Goal: Task Accomplishment & Management: Complete application form

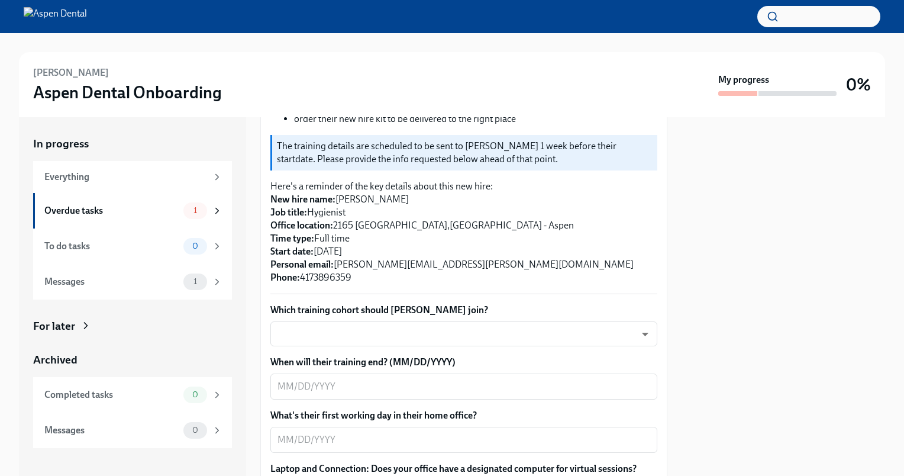
scroll to position [241, 0]
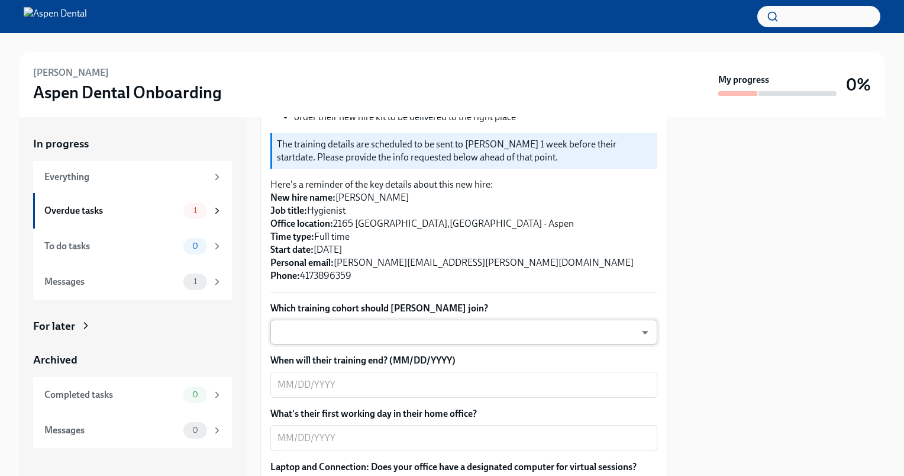
click at [426, 318] on body "[PERSON_NAME] Aspen Dental Onboarding My progress 0% In progress Everything Ove…" at bounding box center [452, 238] width 904 height 476
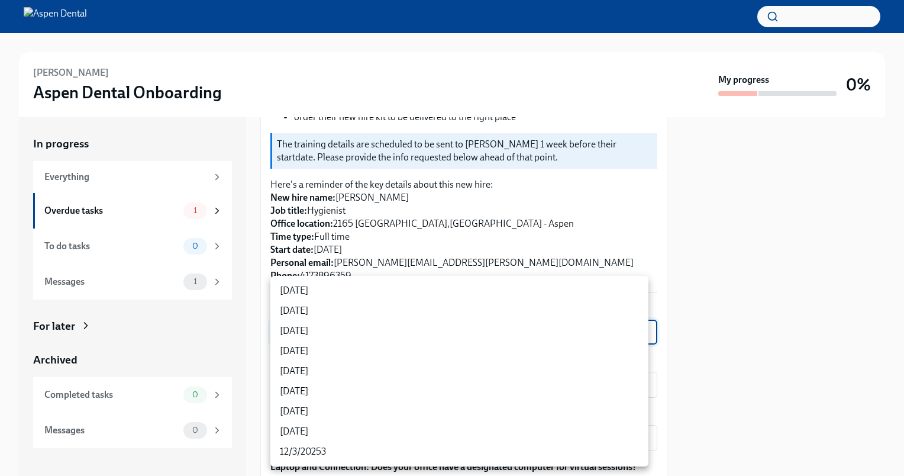
click at [312, 353] on li "[DATE]" at bounding box center [459, 351] width 378 height 20
type input "rtYPevC7n"
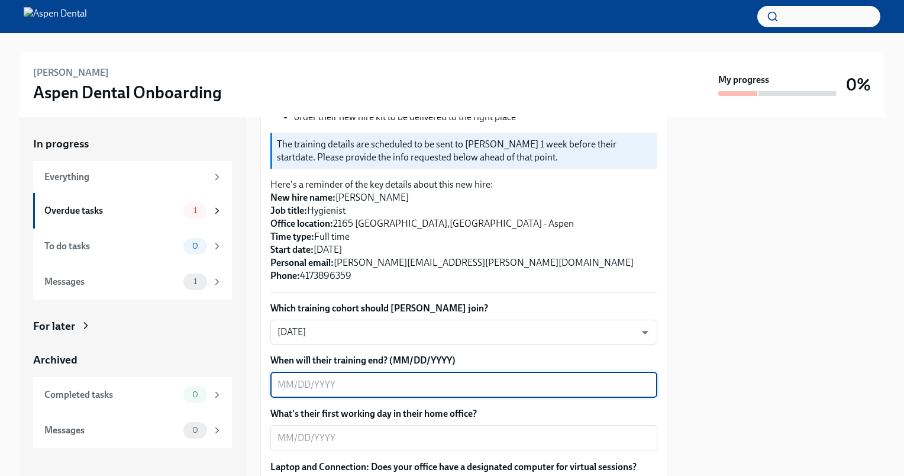
click at [326, 378] on textarea "When will their training end? (MM/DD/YYYY)" at bounding box center [464, 385] width 373 height 14
type textarea "[DATE]"
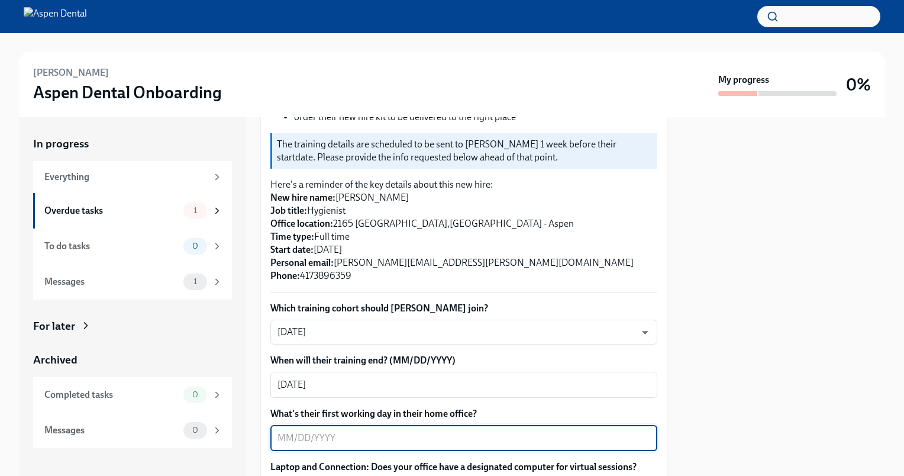
click at [333, 431] on textarea "What's their first working day in their home office?" at bounding box center [464, 438] width 373 height 14
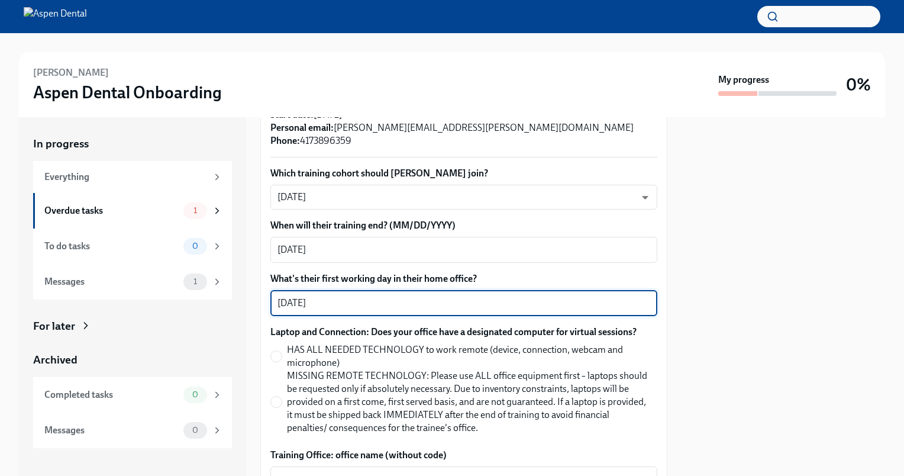
scroll to position [402, 0]
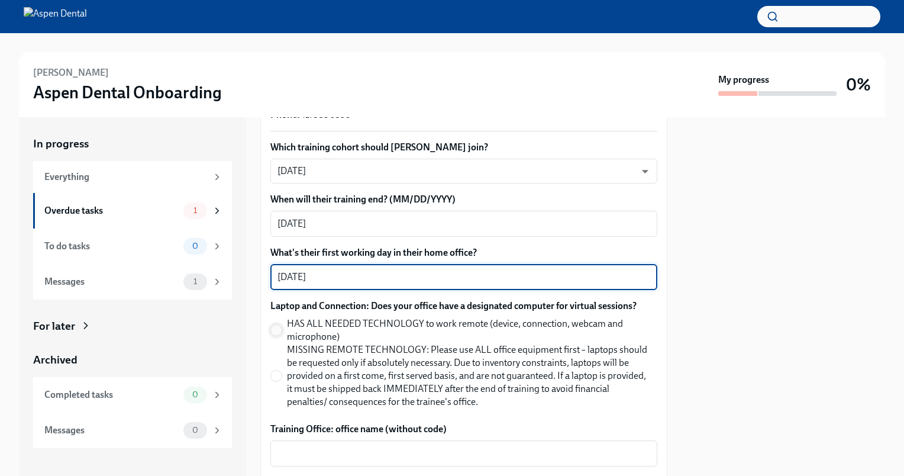
type textarea "[DATE]"
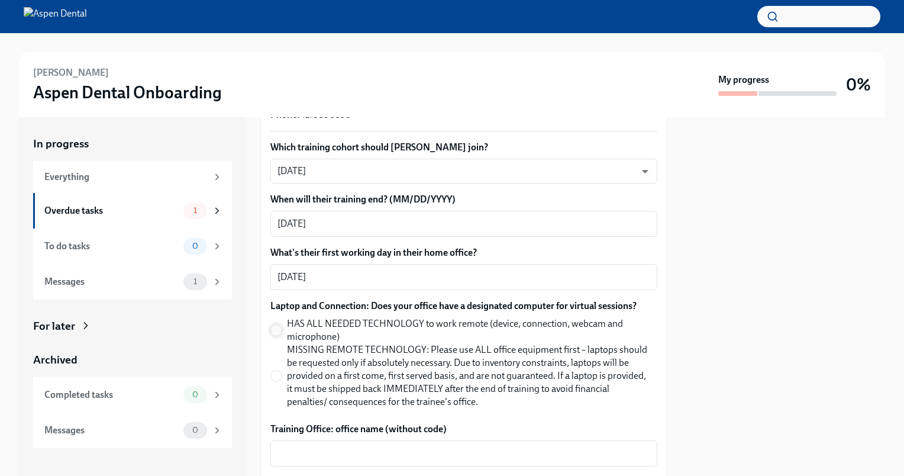
click at [279, 325] on input "HAS ALL NEEDED TECHNOLOGY to work remote (device, connection, webcam and microp…" at bounding box center [276, 330] width 11 height 11
radio input "true"
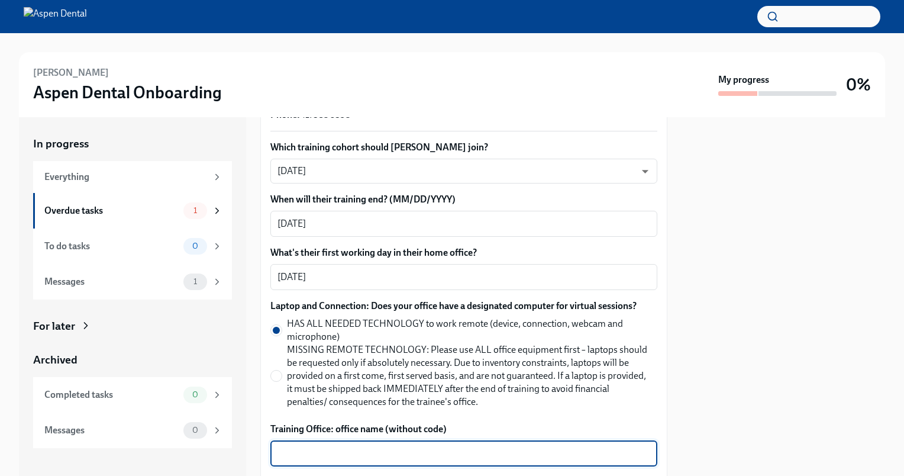
click at [350, 446] on textarea "Training Office: office name (without code)" at bounding box center [464, 453] width 373 height 14
type textarea "G"
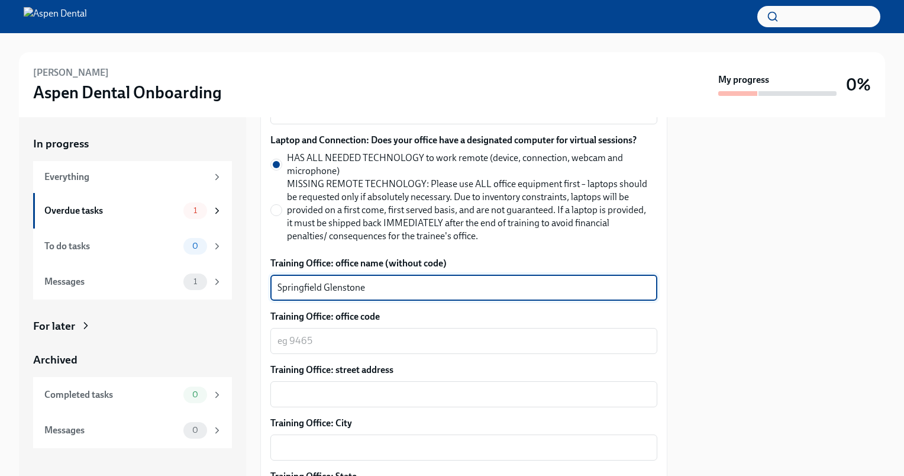
scroll to position [568, 0]
type textarea "Springfield Glenstone"
click at [297, 281] on textarea "Springfield Glenstone" at bounding box center [464, 288] width 373 height 14
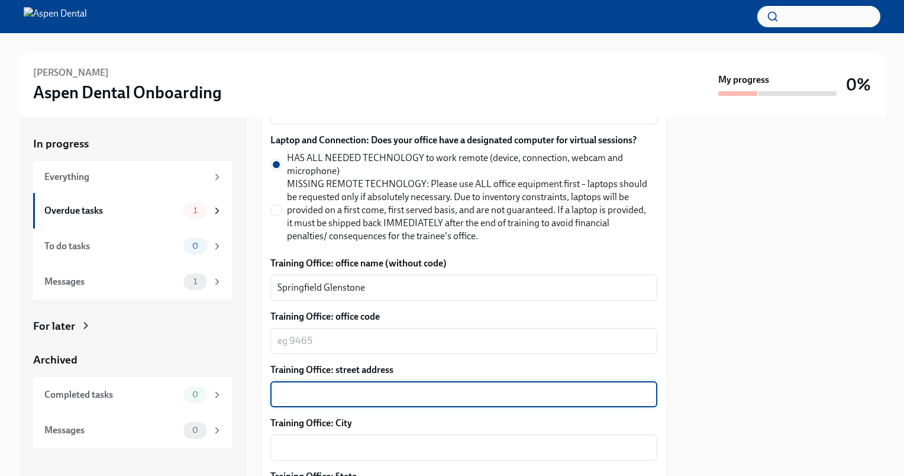
click at [305, 387] on textarea "Training Office: street address" at bounding box center [464, 394] width 373 height 14
paste textarea "[STREET_ADDRESS]"
drag, startPoint x: 369, startPoint y: 380, endPoint x: 415, endPoint y: 381, distance: 46.2
click at [415, 387] on textarea "[STREET_ADDRESS]" at bounding box center [464, 394] width 373 height 14
type textarea "[STREET_ADDRESS]"
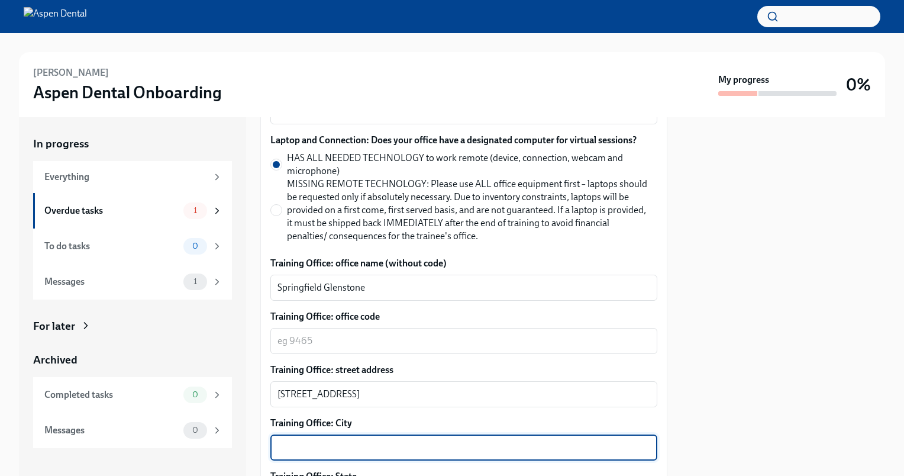
click at [363, 440] on textarea "Training Office: City" at bounding box center [464, 447] width 373 height 14
paste textarea "[GEOGRAPHIC_DATA]"
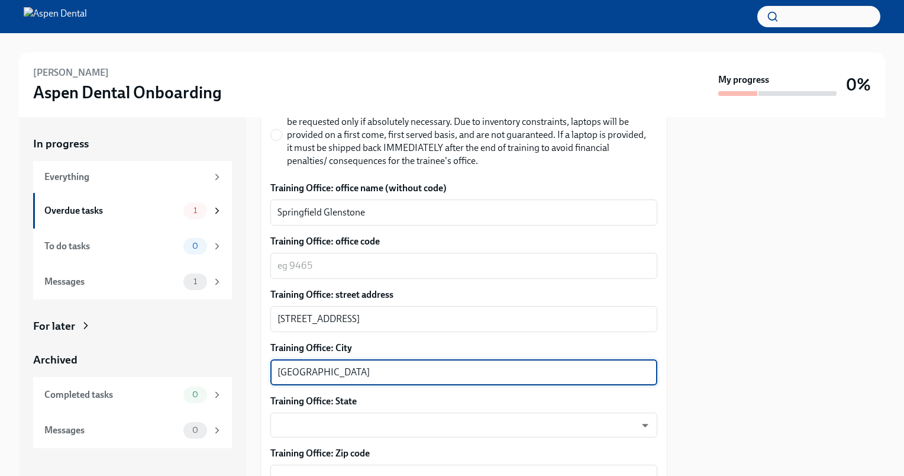
scroll to position [658, 0]
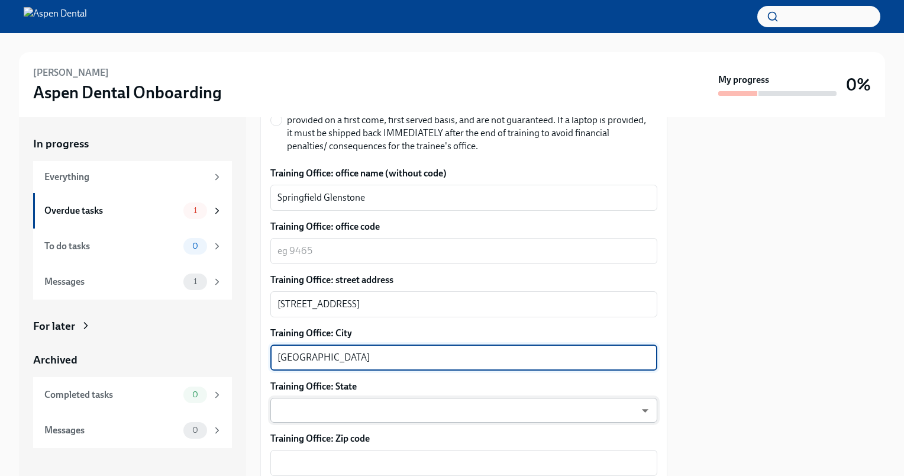
type textarea "[GEOGRAPHIC_DATA]"
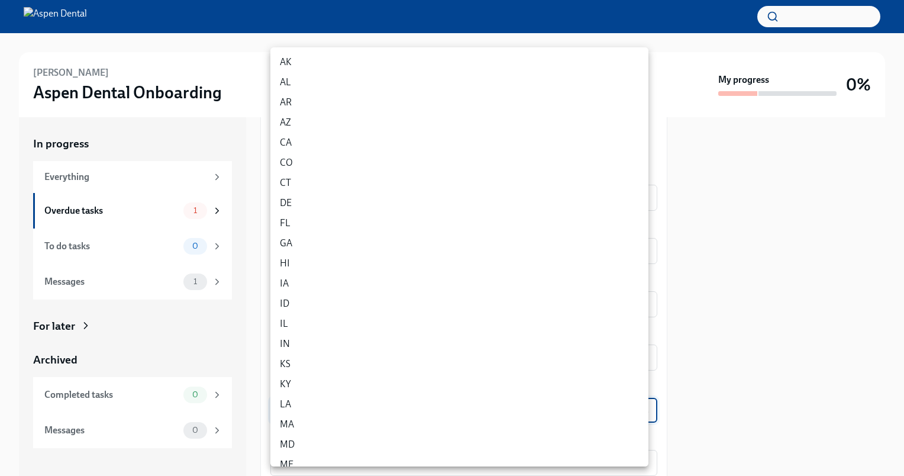
click at [636, 398] on body "[PERSON_NAME] Aspen Dental Onboarding My progress 0% In progress Everything Ove…" at bounding box center [452, 238] width 904 height 476
click at [291, 368] on li "MO" at bounding box center [459, 367] width 378 height 20
type input "v2kXNlff0"
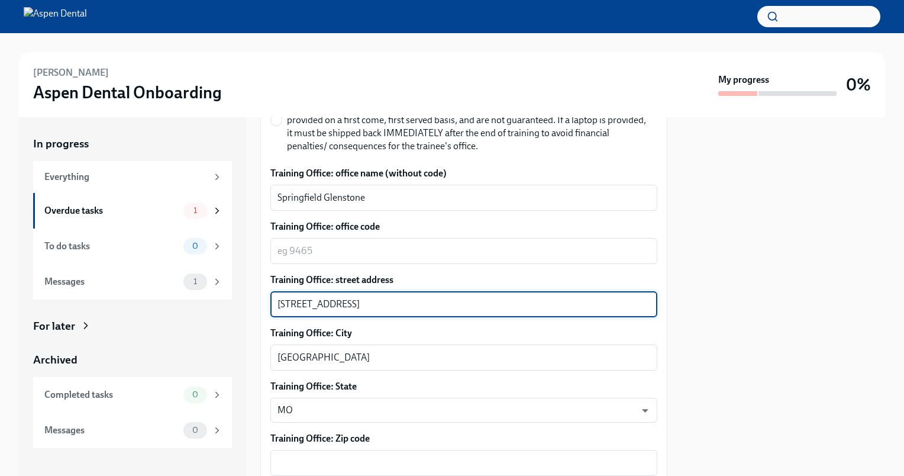
drag, startPoint x: 437, startPoint y: 288, endPoint x: 466, endPoint y: 288, distance: 29.0
click at [466, 297] on textarea "[STREET_ADDRESS]" at bounding box center [464, 304] width 373 height 14
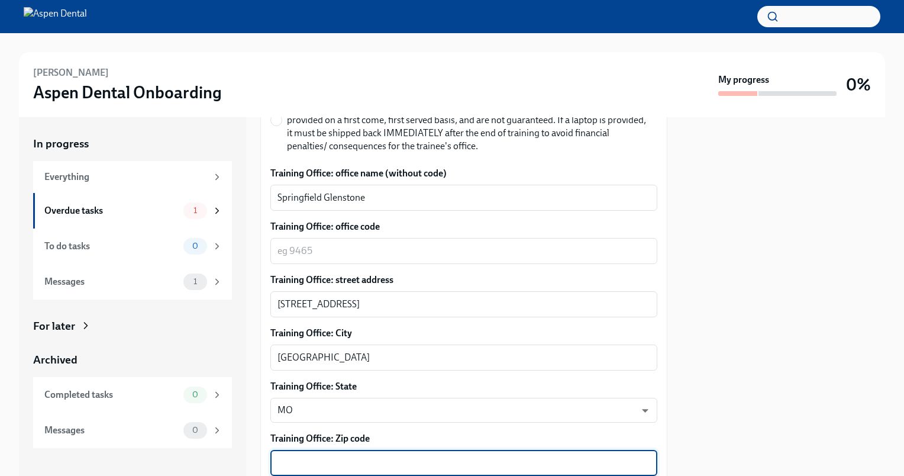
click at [352, 456] on textarea "Training Office: Zip code" at bounding box center [464, 463] width 373 height 14
paste textarea "65804"
type textarea "65804"
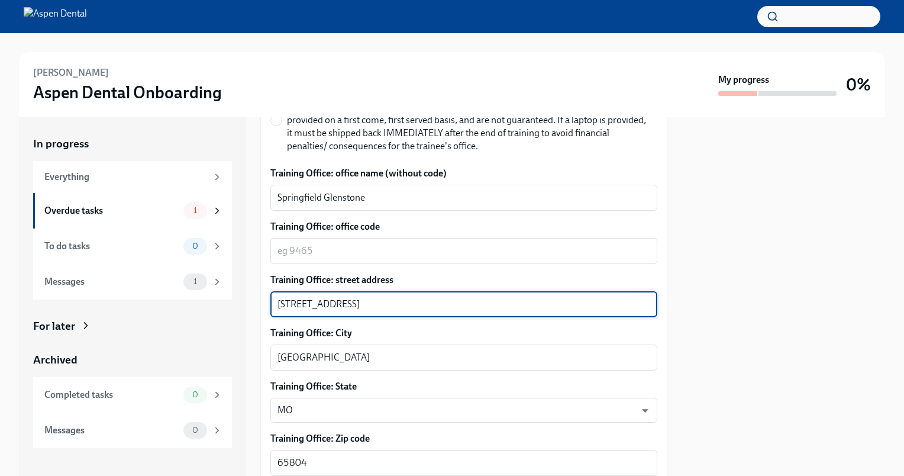
drag, startPoint x: 370, startPoint y: 290, endPoint x: 483, endPoint y: 288, distance: 112.5
click at [483, 297] on textarea "[STREET_ADDRESS]" at bounding box center [464, 304] width 373 height 14
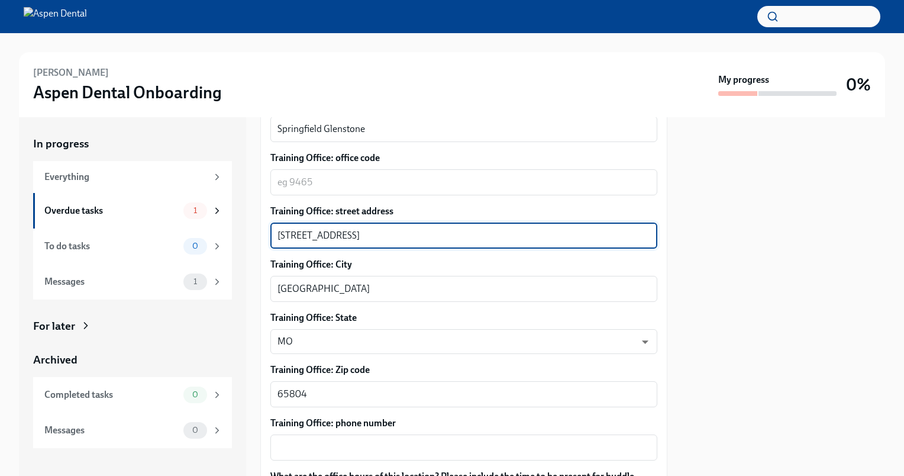
scroll to position [765, 0]
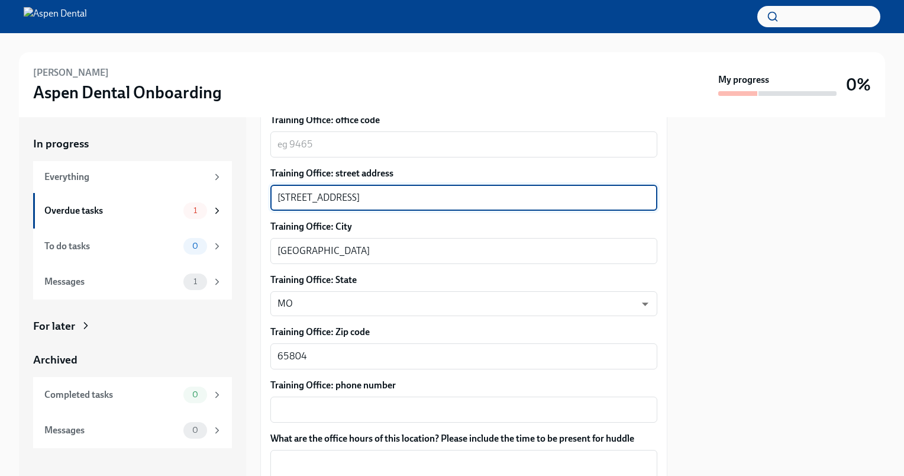
type textarea "[STREET_ADDRESS]"
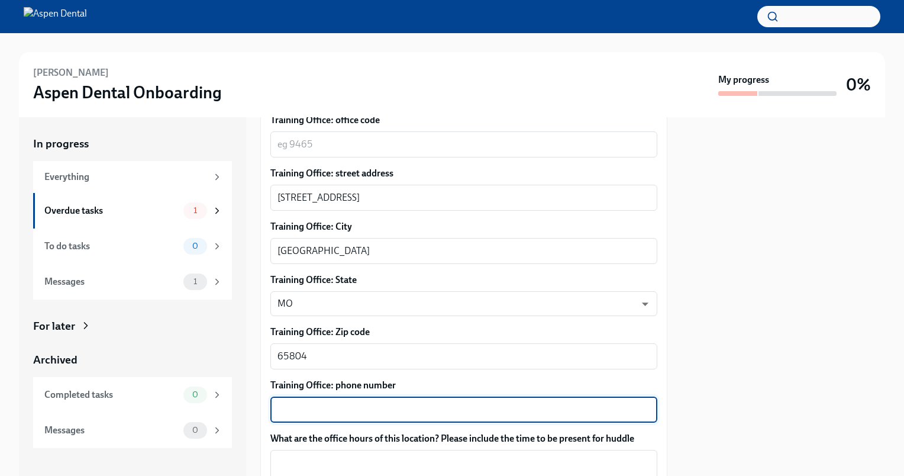
click at [282, 402] on textarea "Training Office: phone number" at bounding box center [464, 409] width 373 height 14
paste textarea "[PHONE_NUMBER]"
type textarea "[PHONE_NUMBER]"
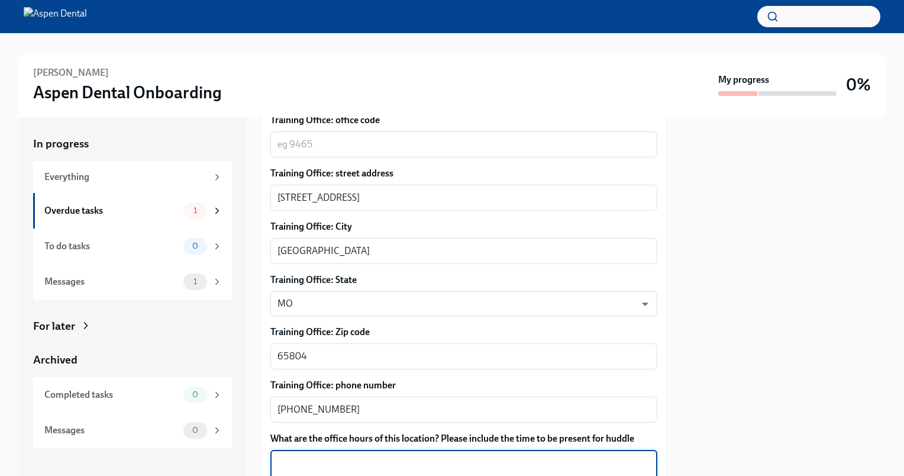
click at [328, 456] on textarea "What are the office hours of this location? Please include the time to be prese…" at bounding box center [464, 484] width 373 height 57
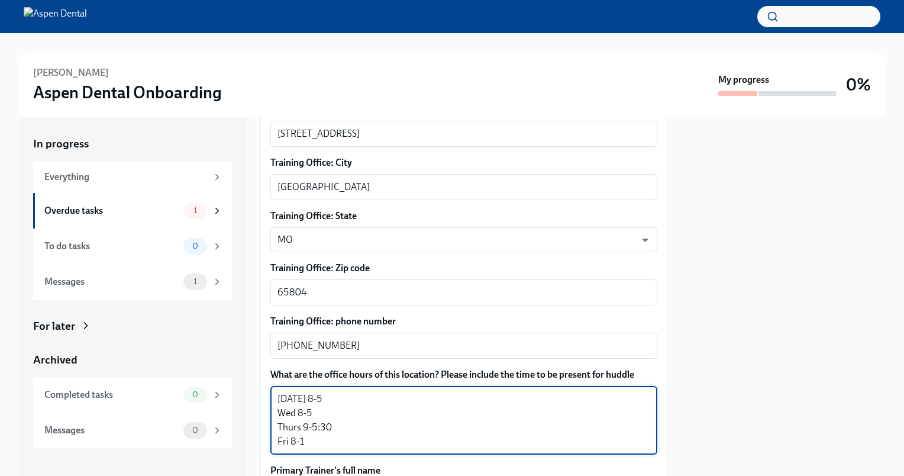
scroll to position [834, 0]
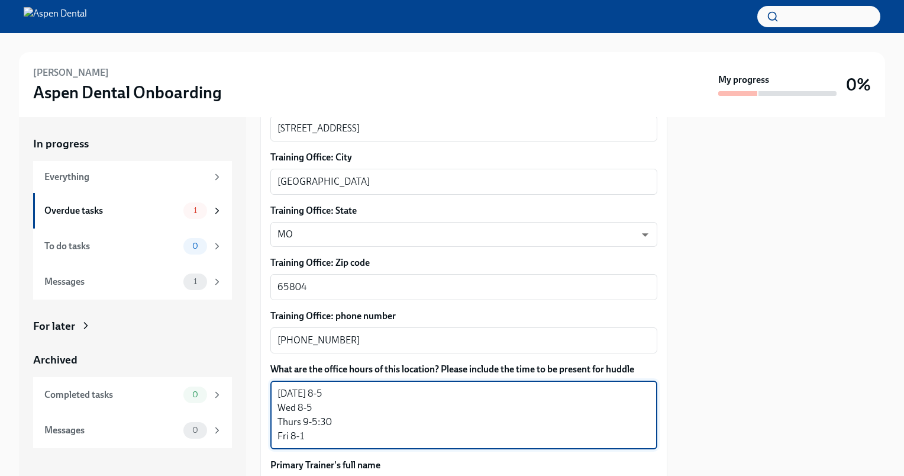
click at [316, 386] on textarea "[DATE] 8-5 Wed 8-5 Thurs 9-5:30 Fri 8-1" at bounding box center [464, 414] width 373 height 57
click at [299, 395] on textarea "[DATE] 7:45-5 Wed 8-5 Thurs 9-5:30 Fri 8-1" at bounding box center [464, 414] width 373 height 57
click at [306, 408] on textarea "[DATE] 7:45-5 Wed 7:45-5 Thurs 9-5:30 Fri 8-1" at bounding box center [464, 414] width 373 height 57
click at [294, 420] on textarea "[DATE] 7:45-5 Wed 7:45-5 Thurs 8:45-5:30 Fri 8-1" at bounding box center [464, 414] width 373 height 57
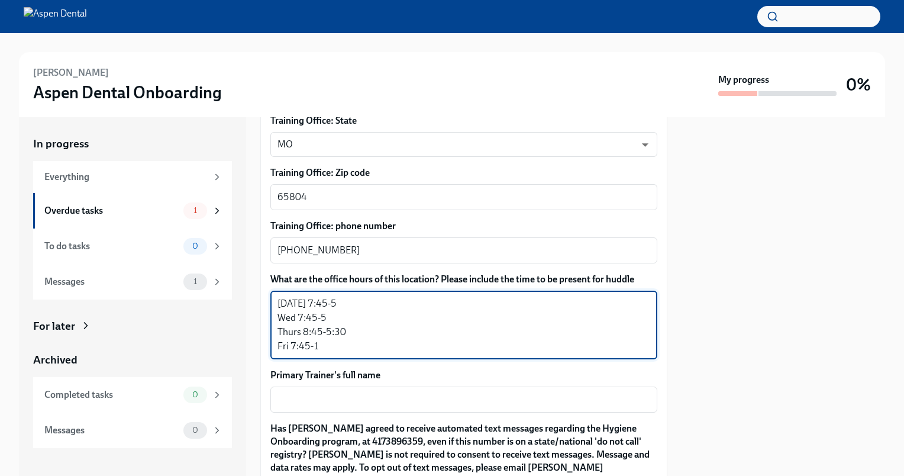
scroll to position [968, 0]
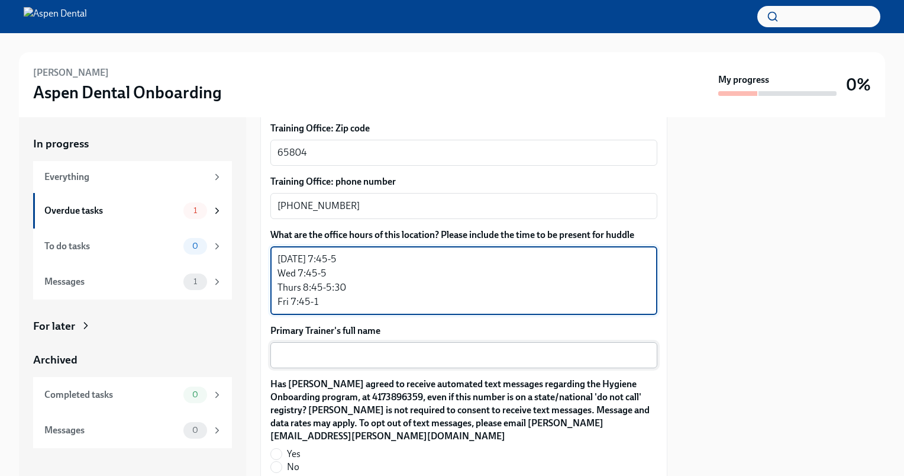
type textarea "[DATE] 7:45-5 Wed 7:45-5 Thurs 8:45-5:30 Fri 7:45-1"
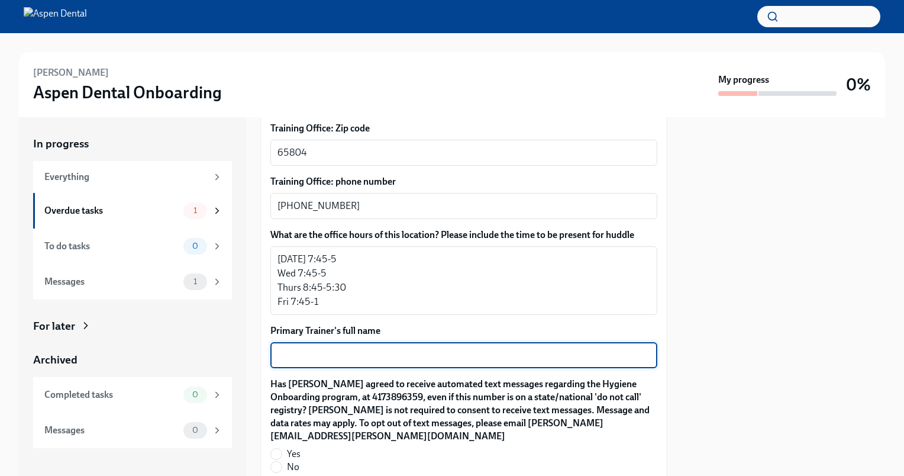
click at [291, 348] on textarea "Primary Trainer's full name" at bounding box center [464, 355] width 373 height 14
type textarea "[PERSON_NAME]"
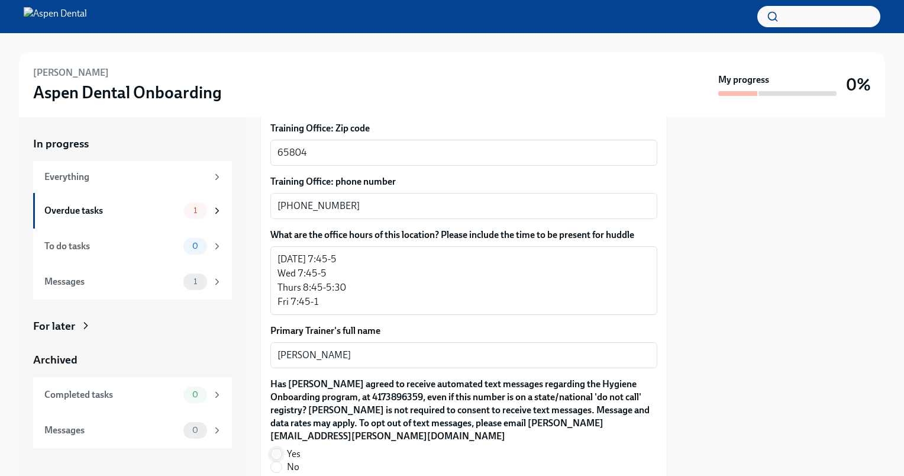
click at [278, 449] on input "Yes" at bounding box center [276, 454] width 11 height 11
radio input "true"
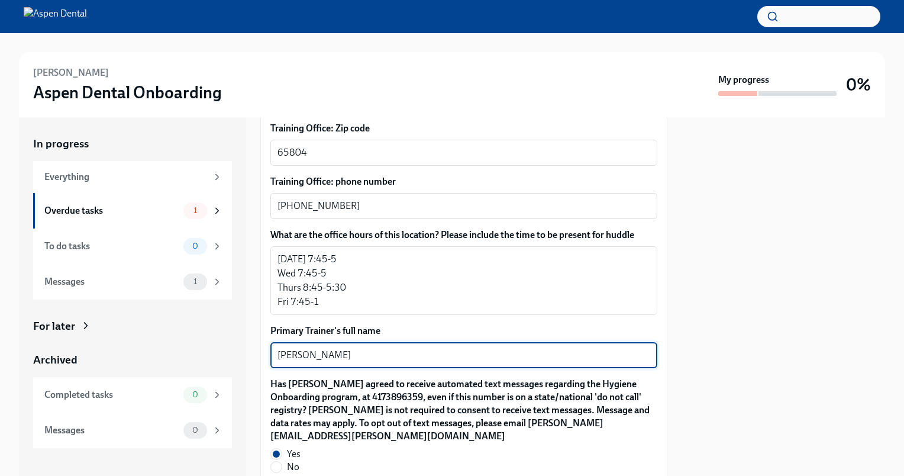
click at [370, 348] on textarea "[PERSON_NAME]" at bounding box center [464, 355] width 373 height 14
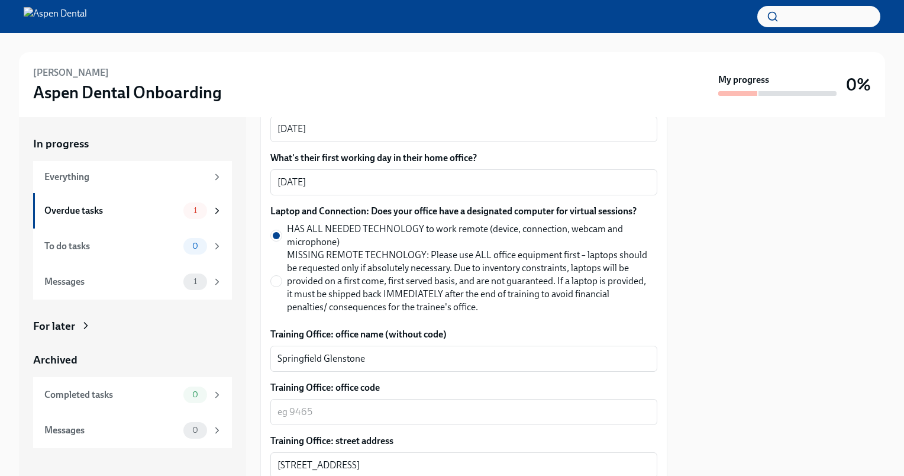
scroll to position [482, 0]
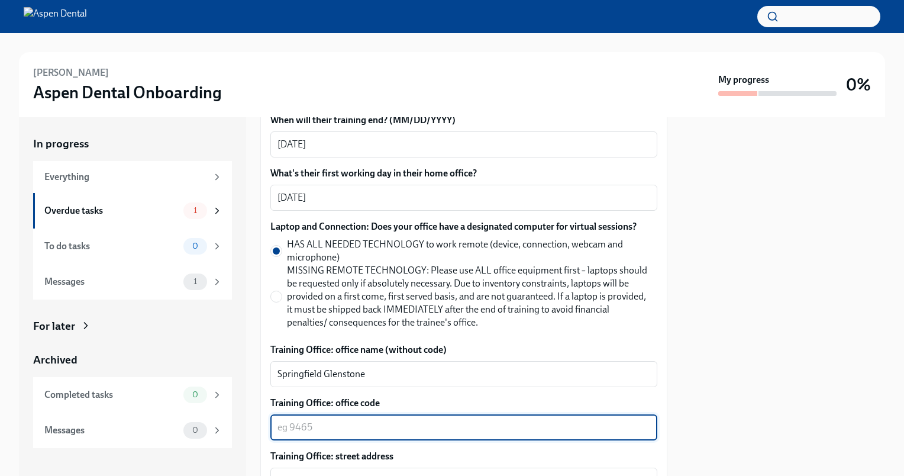
click at [412, 420] on textarea "Training Office: office code" at bounding box center [464, 427] width 373 height 14
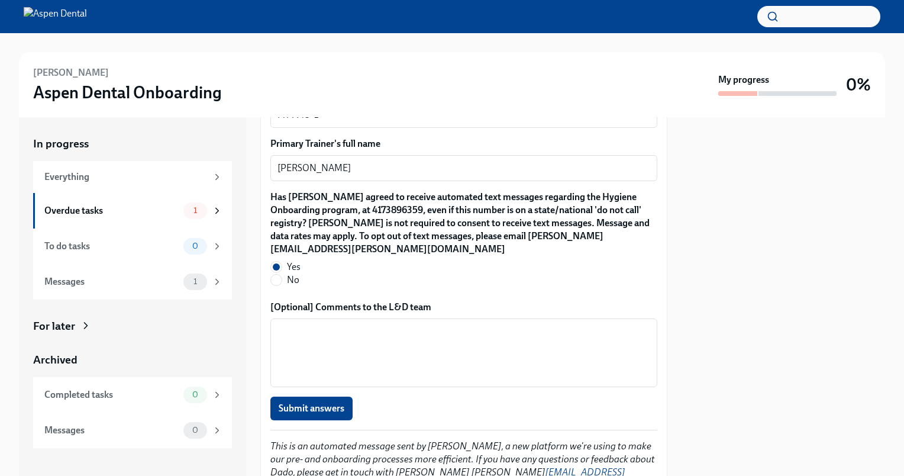
scroll to position [1171, 0]
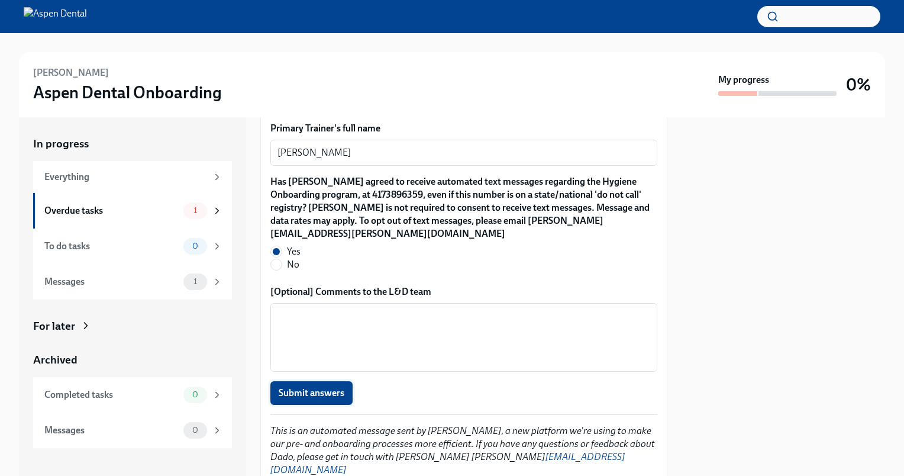
type textarea "3087"
click at [336, 387] on span "Submit answers" at bounding box center [312, 393] width 66 height 12
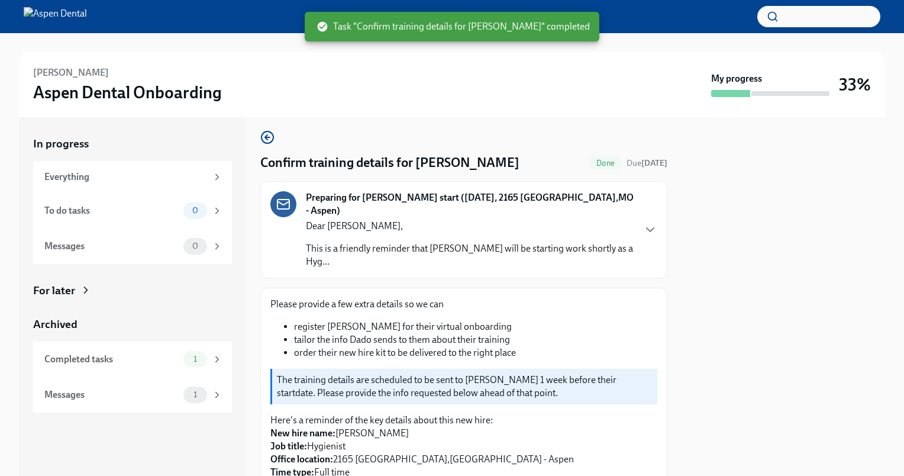
scroll to position [0, 0]
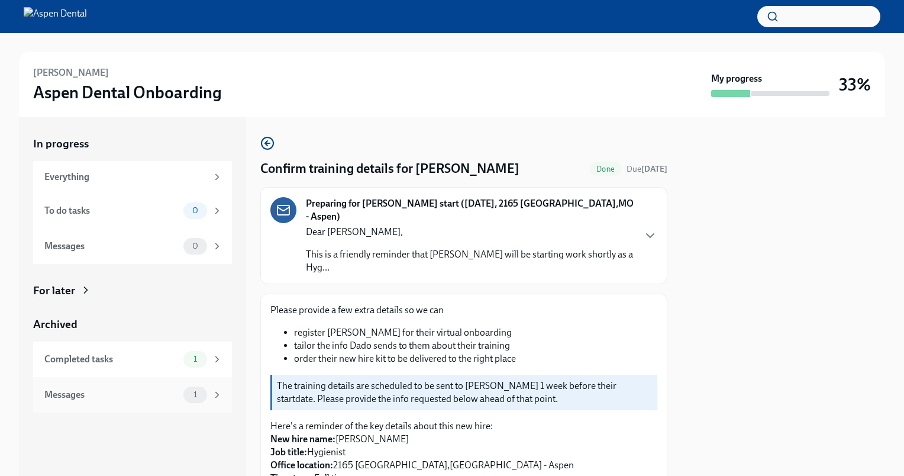
click at [216, 396] on icon at bounding box center [217, 394] width 3 height 5
